Goal: Share content: Share content

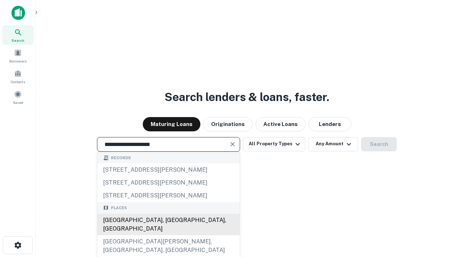
click at [168, 236] on div "Santa Monica, CA, USA" at bounding box center [168, 224] width 142 height 21
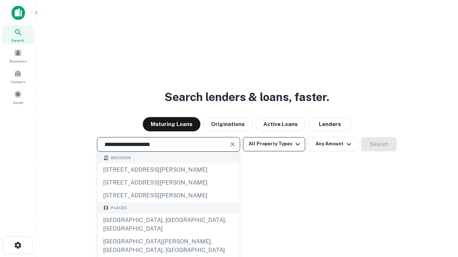
type input "**********"
click at [274, 144] on button "All Property Types" at bounding box center [274, 144] width 62 height 14
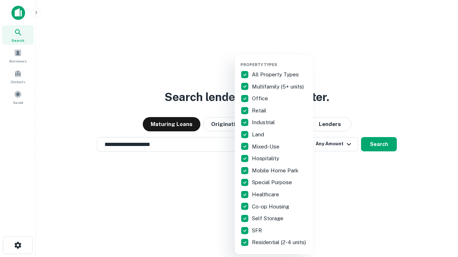
click at [280, 60] on button "button" at bounding box center [279, 60] width 79 height 0
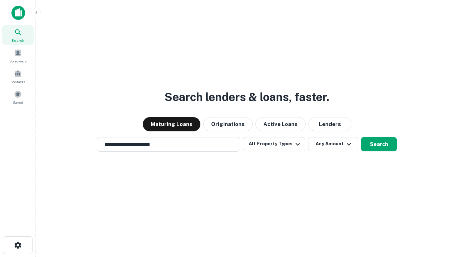
scroll to position [11, 0]
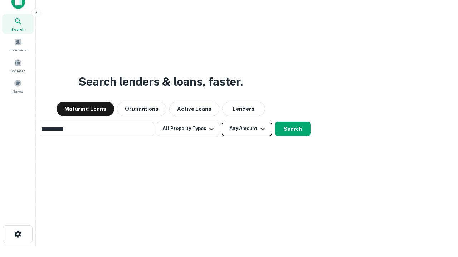
click at [222, 122] on button "Any Amount" at bounding box center [247, 129] width 50 height 14
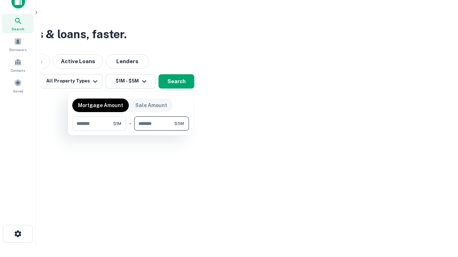
type input "*******"
click at [130, 131] on button "button" at bounding box center [130, 131] width 117 height 0
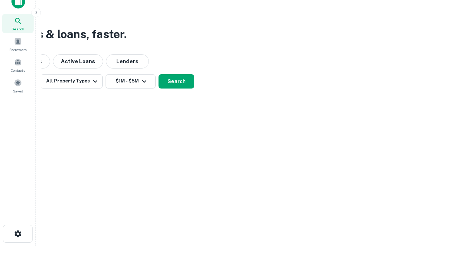
scroll to position [4, 132]
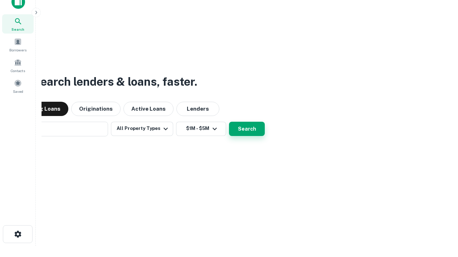
click at [229, 122] on button "Search" at bounding box center [247, 129] width 36 height 14
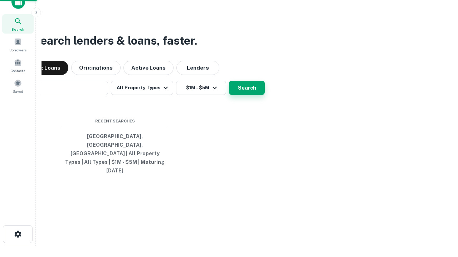
scroll to position [19, 202]
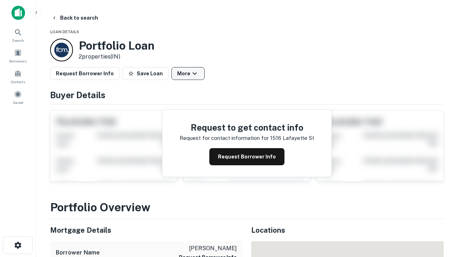
click at [188, 74] on button "More" at bounding box center [187, 73] width 33 height 13
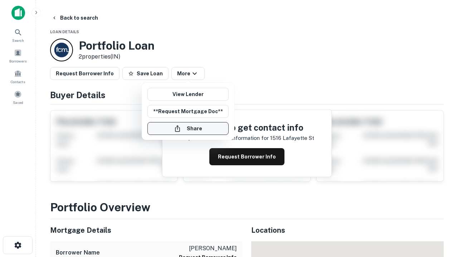
click at [188, 129] on button "Share" at bounding box center [187, 128] width 81 height 13
